Goal: Navigation & Orientation: Find specific page/section

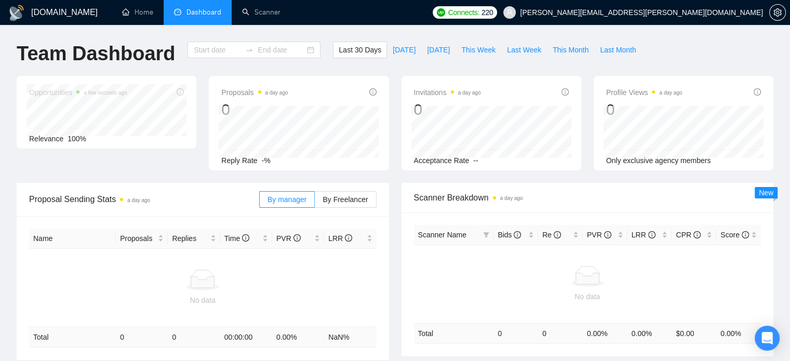
type input "[DATE]"
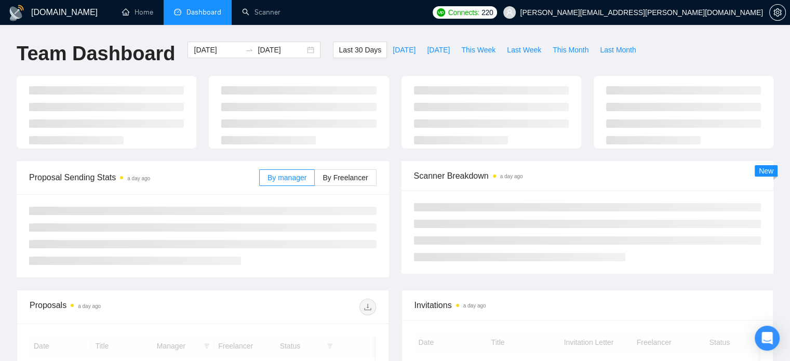
scroll to position [194, 0]
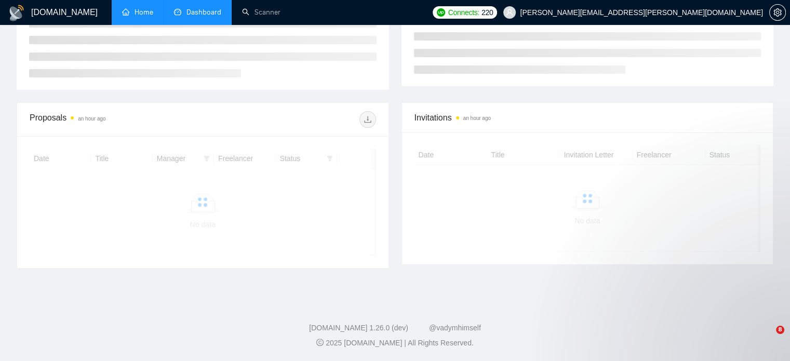
click at [146, 11] on link "Home" at bounding box center [137, 12] width 31 height 9
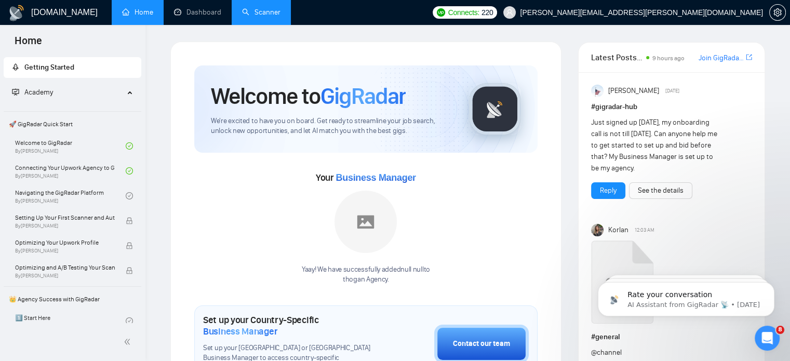
click at [256, 14] on link "Scanner" at bounding box center [261, 12] width 38 height 9
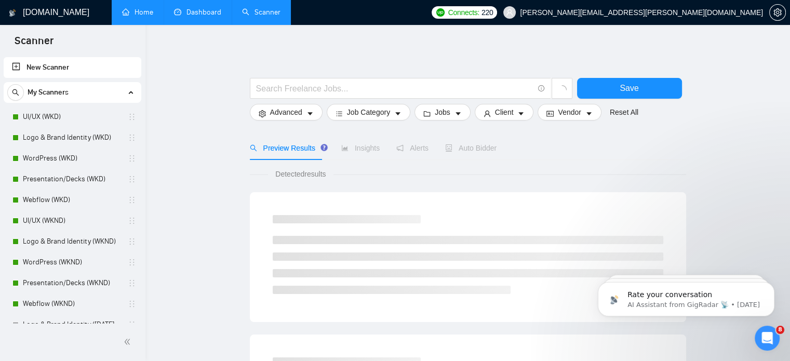
click at [202, 12] on link "Dashboard" at bounding box center [197, 12] width 47 height 9
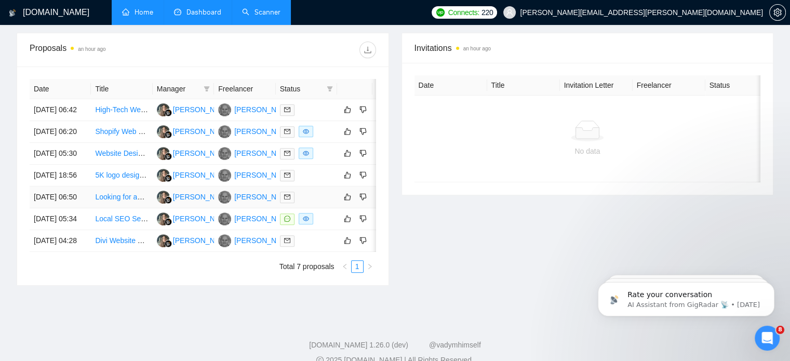
scroll to position [380, 0]
click at [509, 254] on div "Invitations an hour ago Date Title Invitation Letter Freelancer Status No data" at bounding box center [587, 158] width 385 height 253
drag, startPoint x: 509, startPoint y: 254, endPoint x: 77, endPoint y: 71, distance: 468.8
click at [683, 285] on div "Invitations an hour ago Date Title Invitation Letter Freelancer Status No data" at bounding box center [587, 158] width 385 height 253
click at [543, 277] on div "Invitations an hour ago Date Title Invitation Letter Freelancer Status No data" at bounding box center [587, 158] width 385 height 253
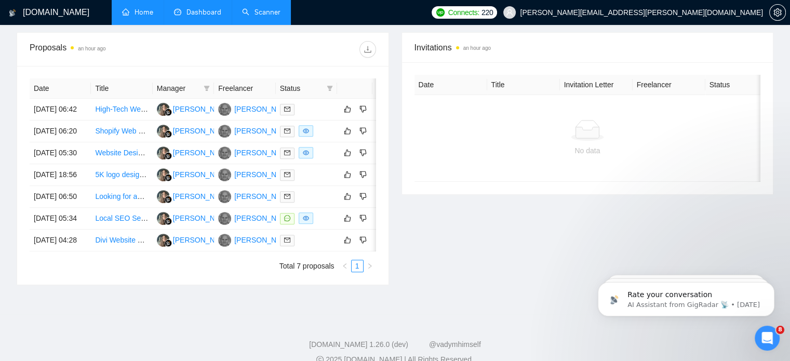
click at [543, 277] on div "Invitations an hour ago Date Title Invitation Letter Freelancer Status No data" at bounding box center [587, 158] width 385 height 253
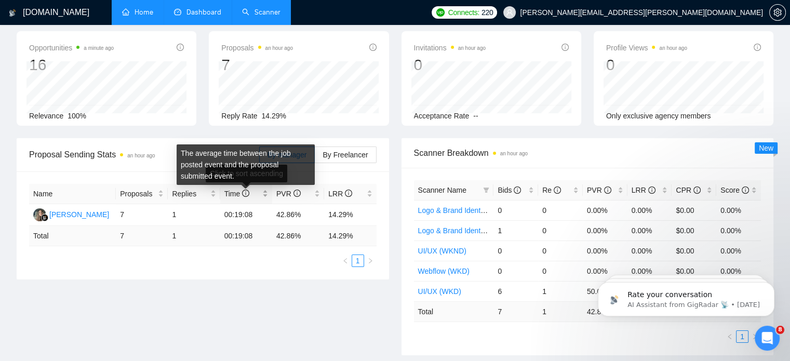
scroll to position [46, 0]
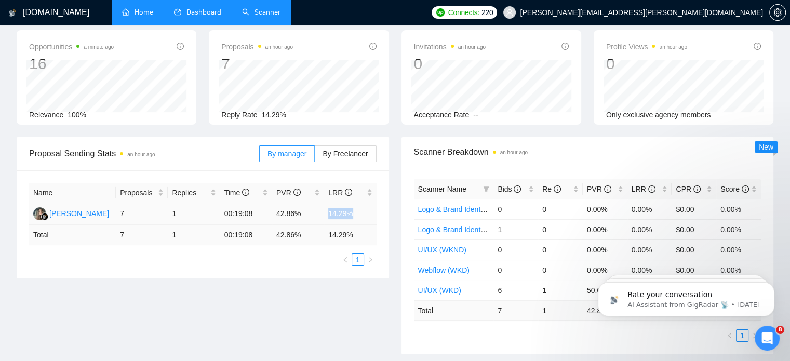
drag, startPoint x: 328, startPoint y: 211, endPoint x: 355, endPoint y: 210, distance: 27.0
click at [355, 210] on td "14.29%" at bounding box center [350, 214] width 52 height 22
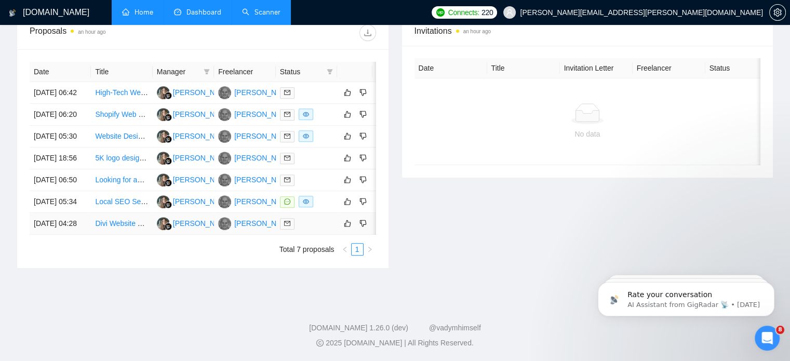
scroll to position [0, 0]
